Goal: Information Seeking & Learning: Learn about a topic

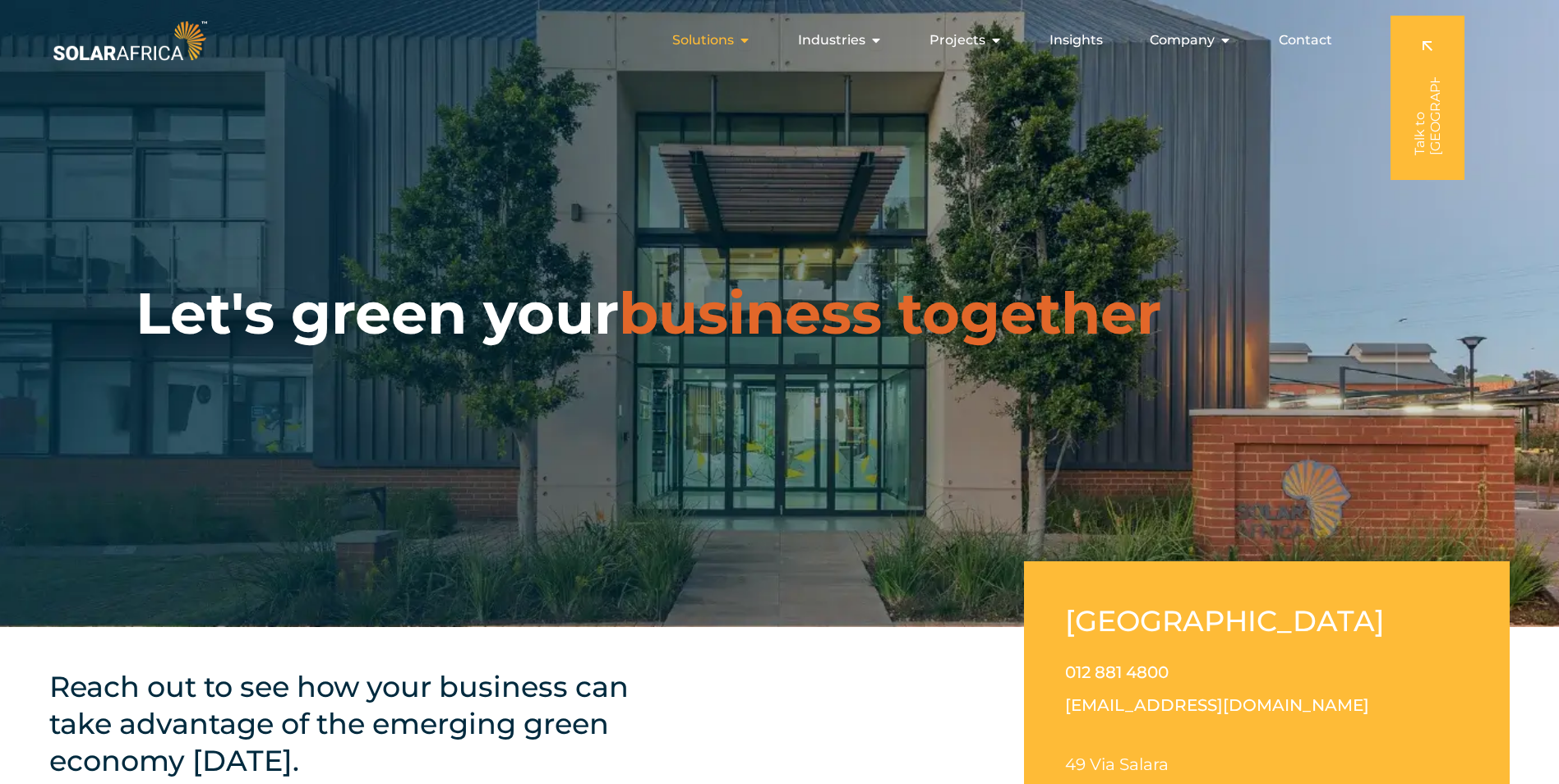
click at [739, 42] on div "Solutions Close Solutions Open Solutions" at bounding box center [711, 40] width 105 height 33
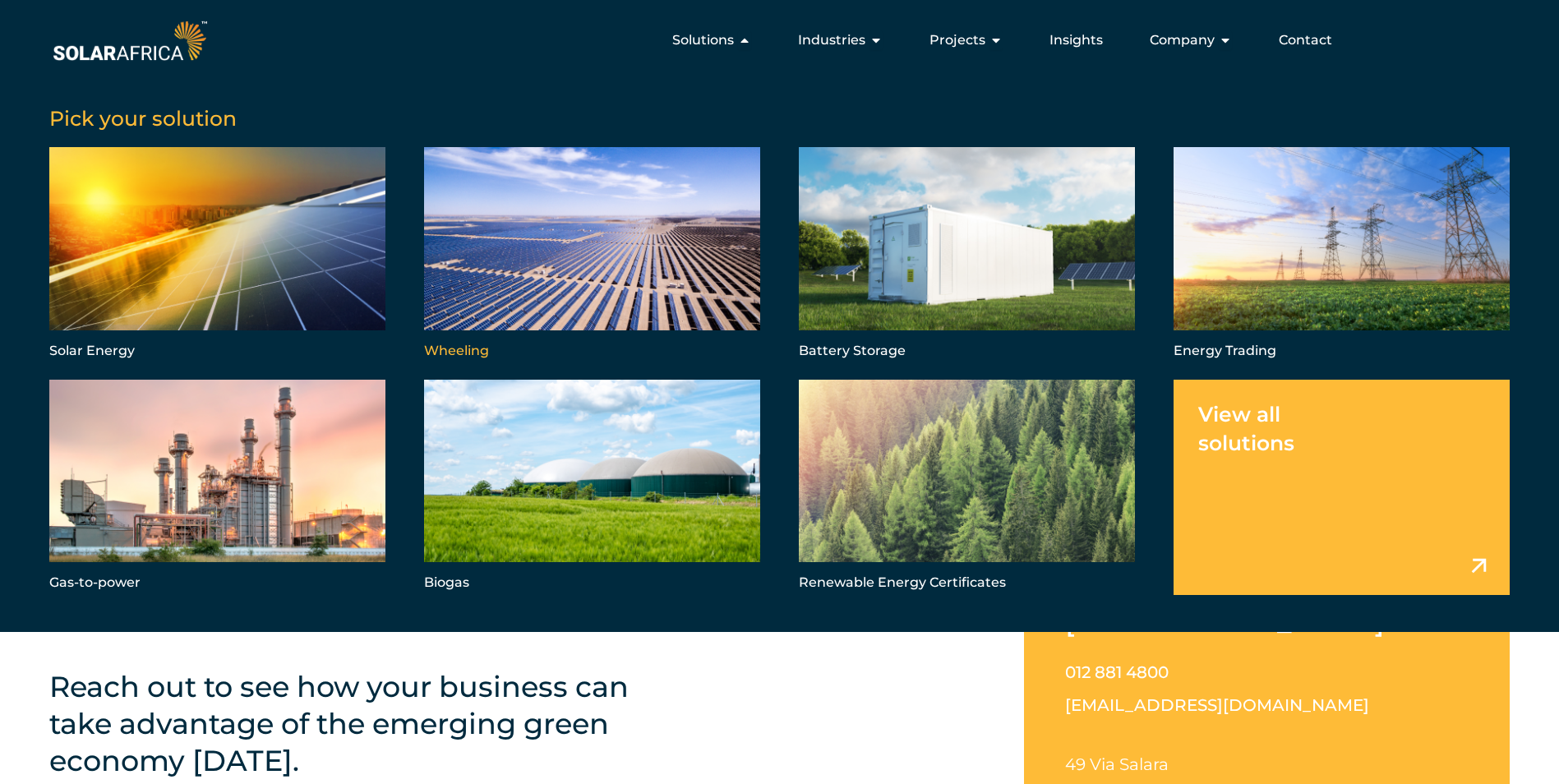
click at [523, 248] on link "Menu" at bounding box center [592, 255] width 336 height 216
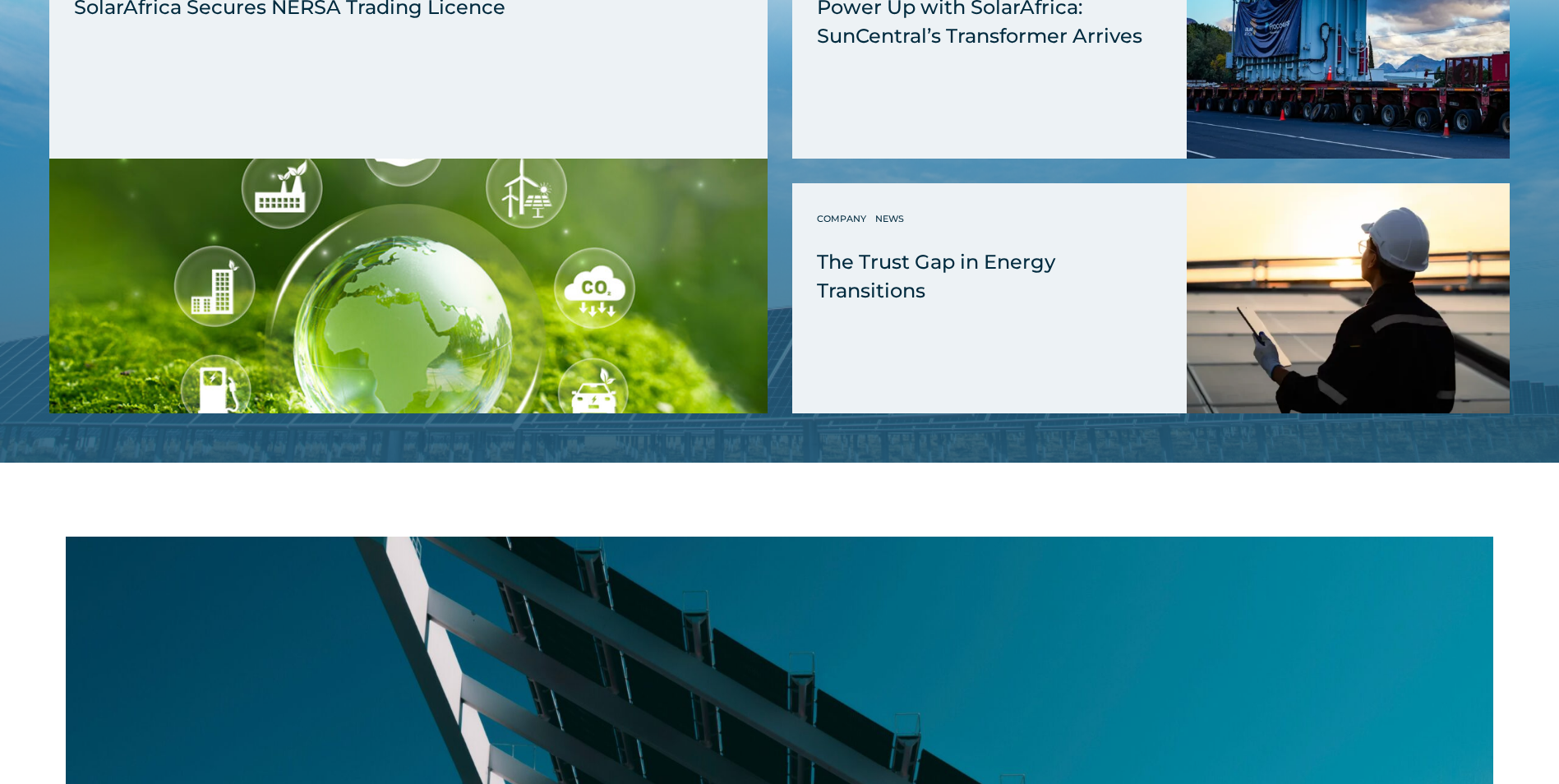
scroll to position [3833, 0]
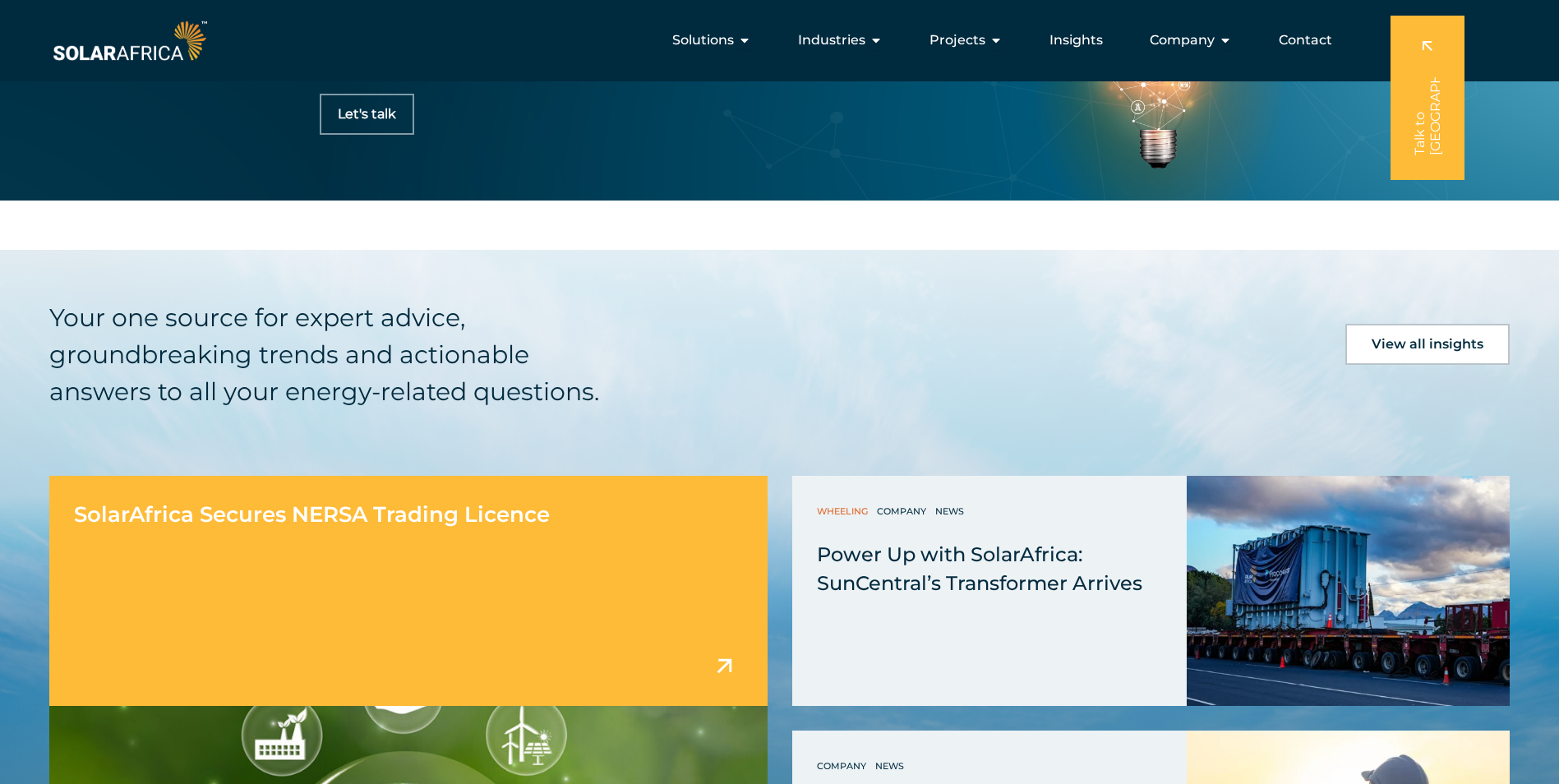
click at [250, 482] on div "SolarAfrica Secures NERSA Trading Licence" at bounding box center [408, 591] width 718 height 230
